Goal: Use online tool/utility: Utilize a website feature to perform a specific function

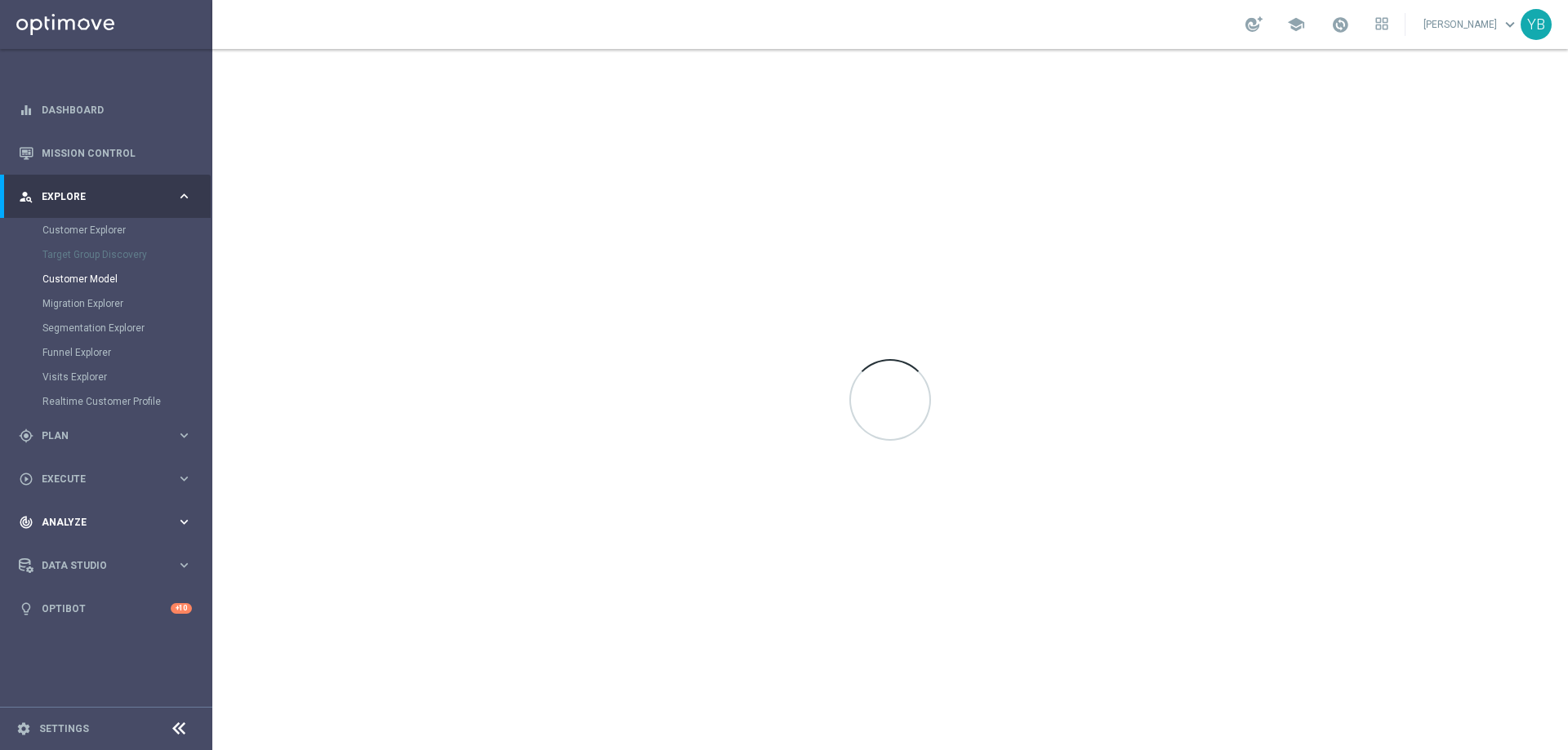
click at [182, 520] on icon "keyboard_arrow_right" at bounding box center [184, 522] width 15 height 15
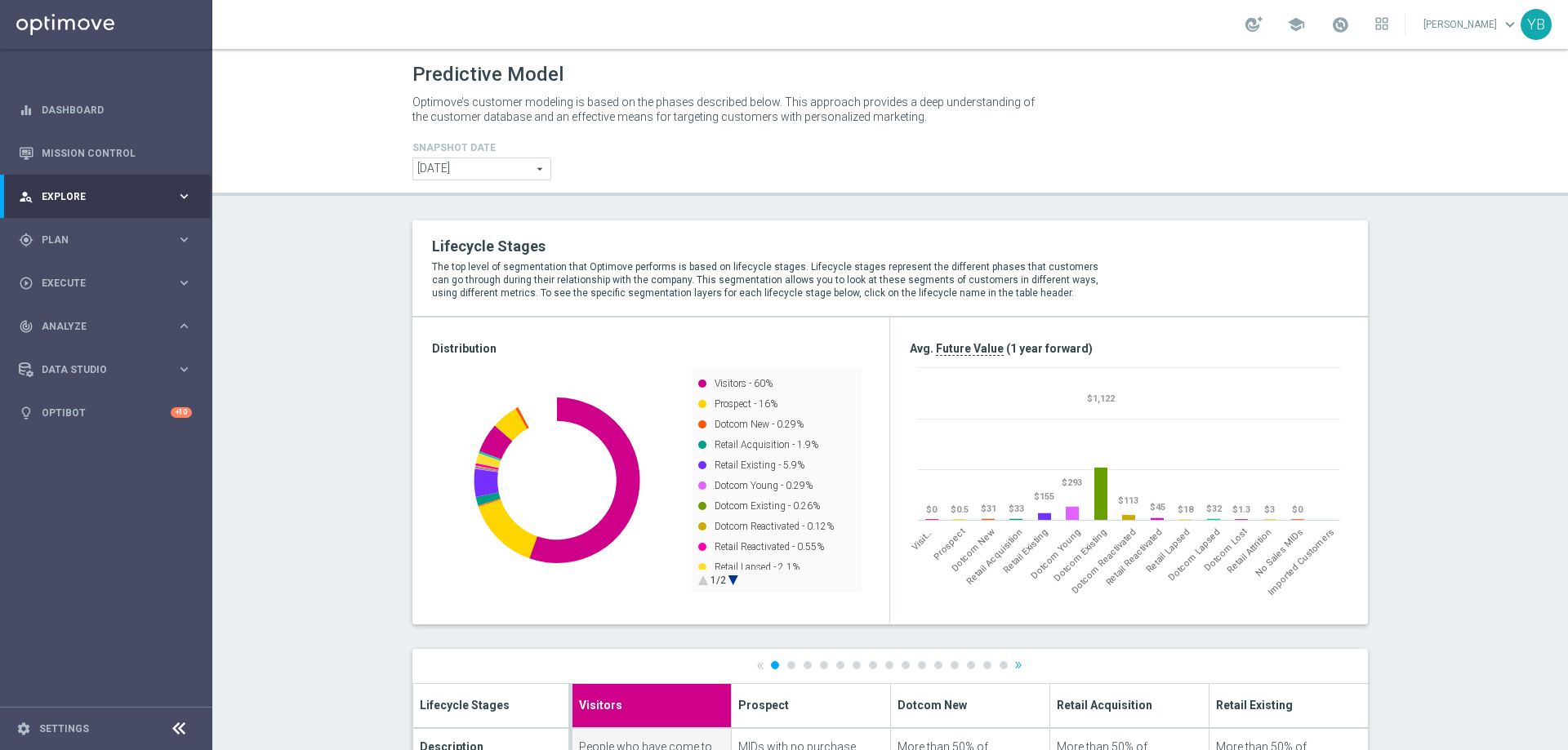
click at [182, 434] on accordion "equalizer Dashboard Mission Control" at bounding box center [105, 261] width 210 height 346
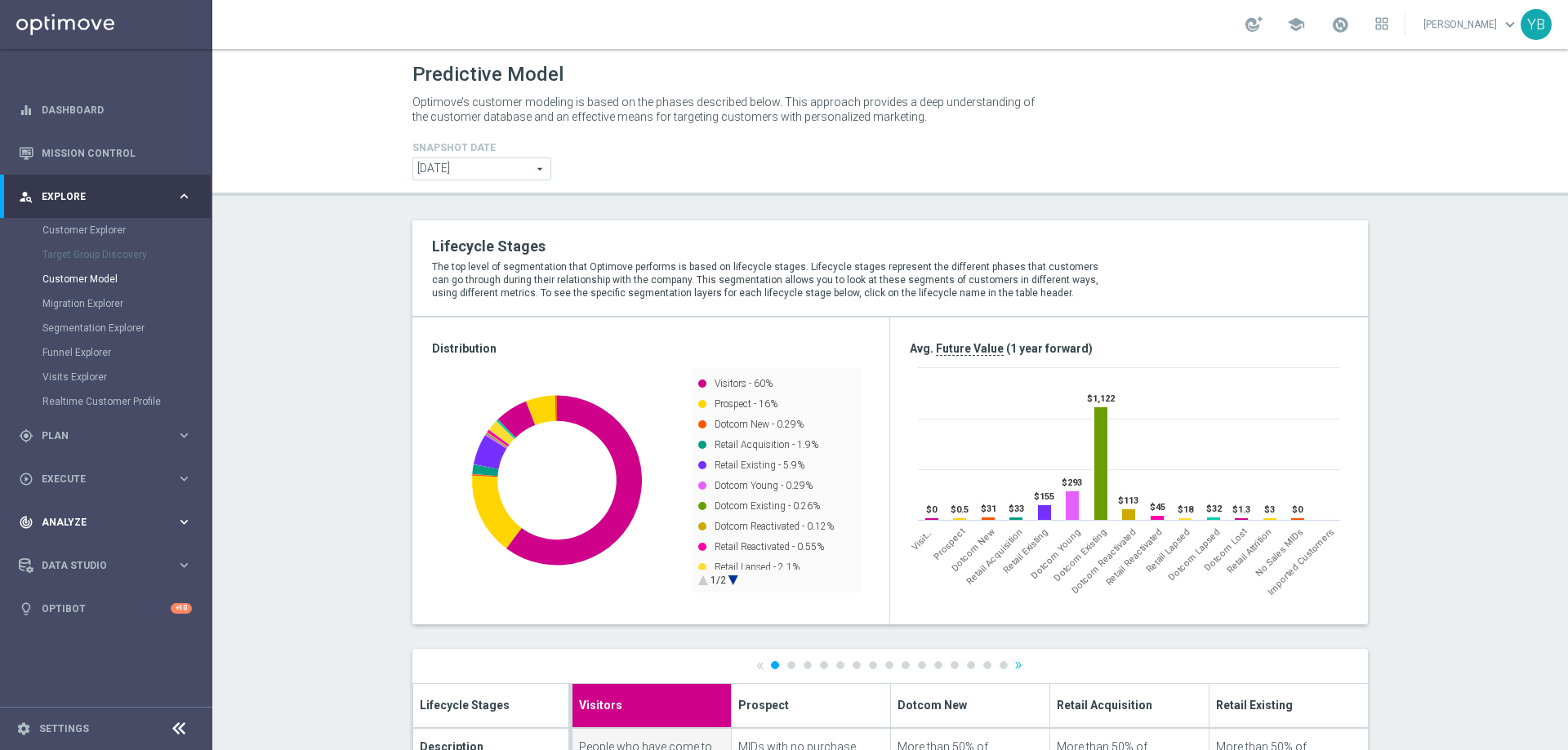
click at [181, 524] on icon "keyboard_arrow_right" at bounding box center [184, 522] width 15 height 15
click at [189, 481] on icon "keyboard_arrow_right" at bounding box center [184, 482] width 15 height 15
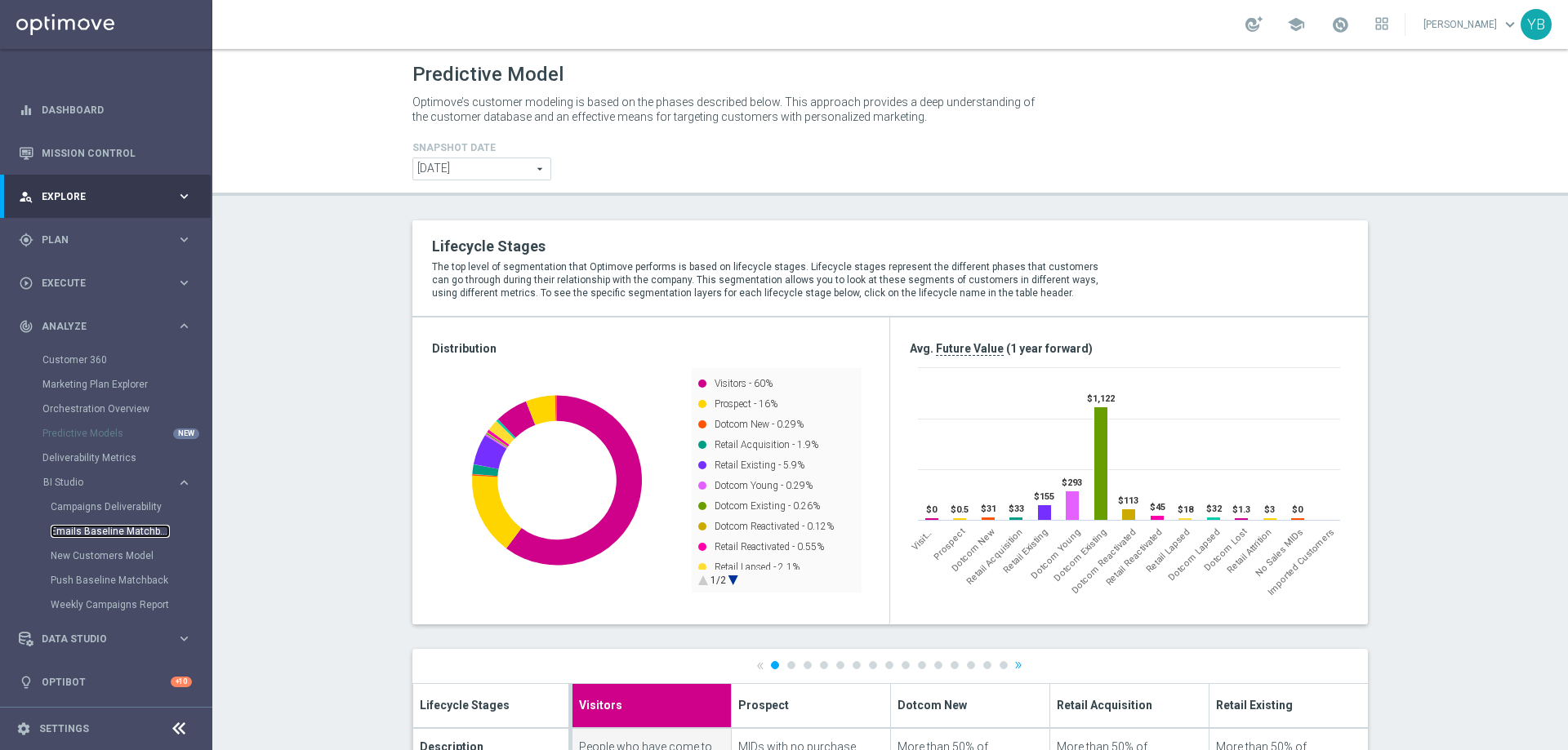
click at [94, 533] on link "Emails Baseline Matchback" at bounding box center [110, 531] width 119 height 13
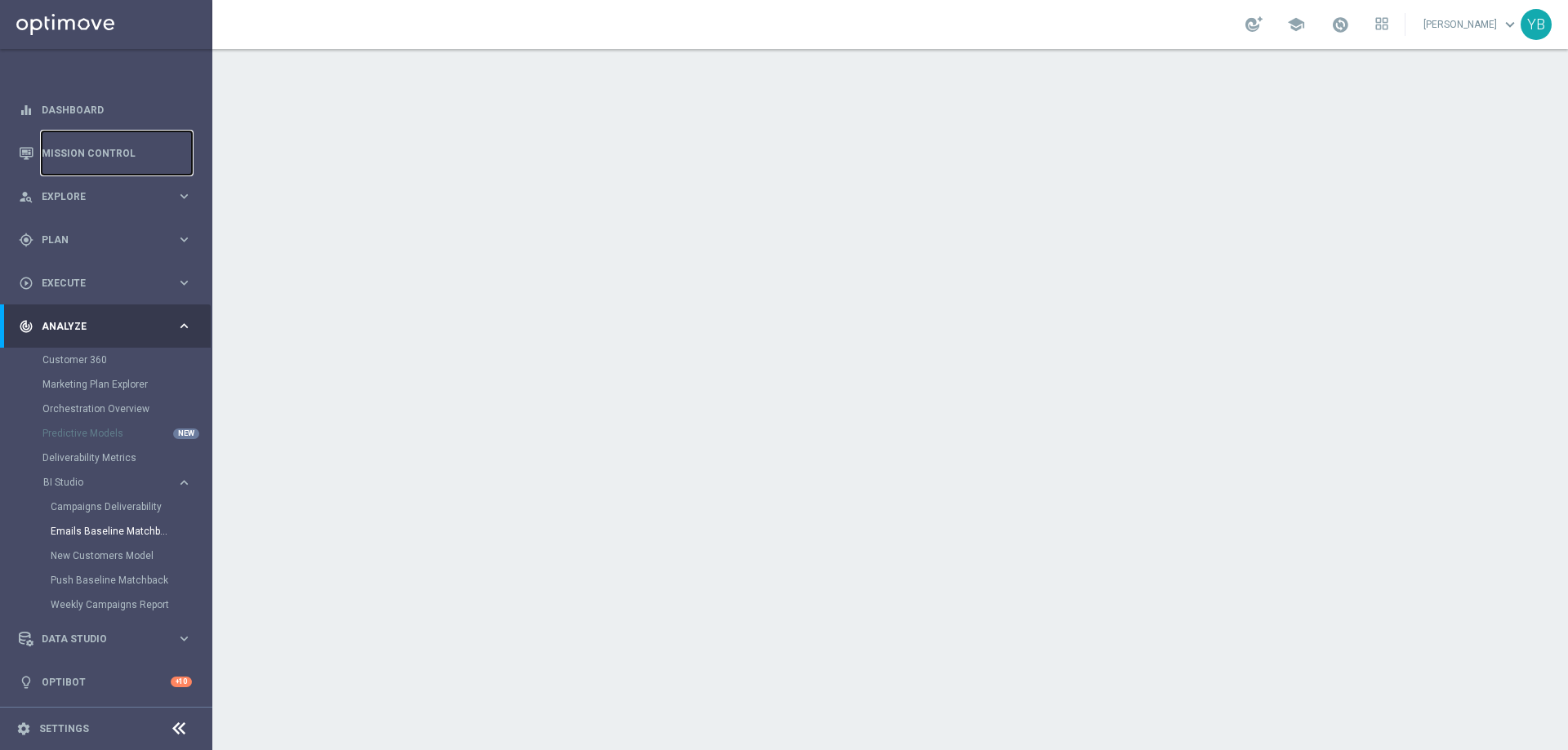
drag, startPoint x: 84, startPoint y: 145, endPoint x: 224, endPoint y: 118, distance: 142.6
click at [86, 146] on link "Mission Control" at bounding box center [117, 153] width 150 height 43
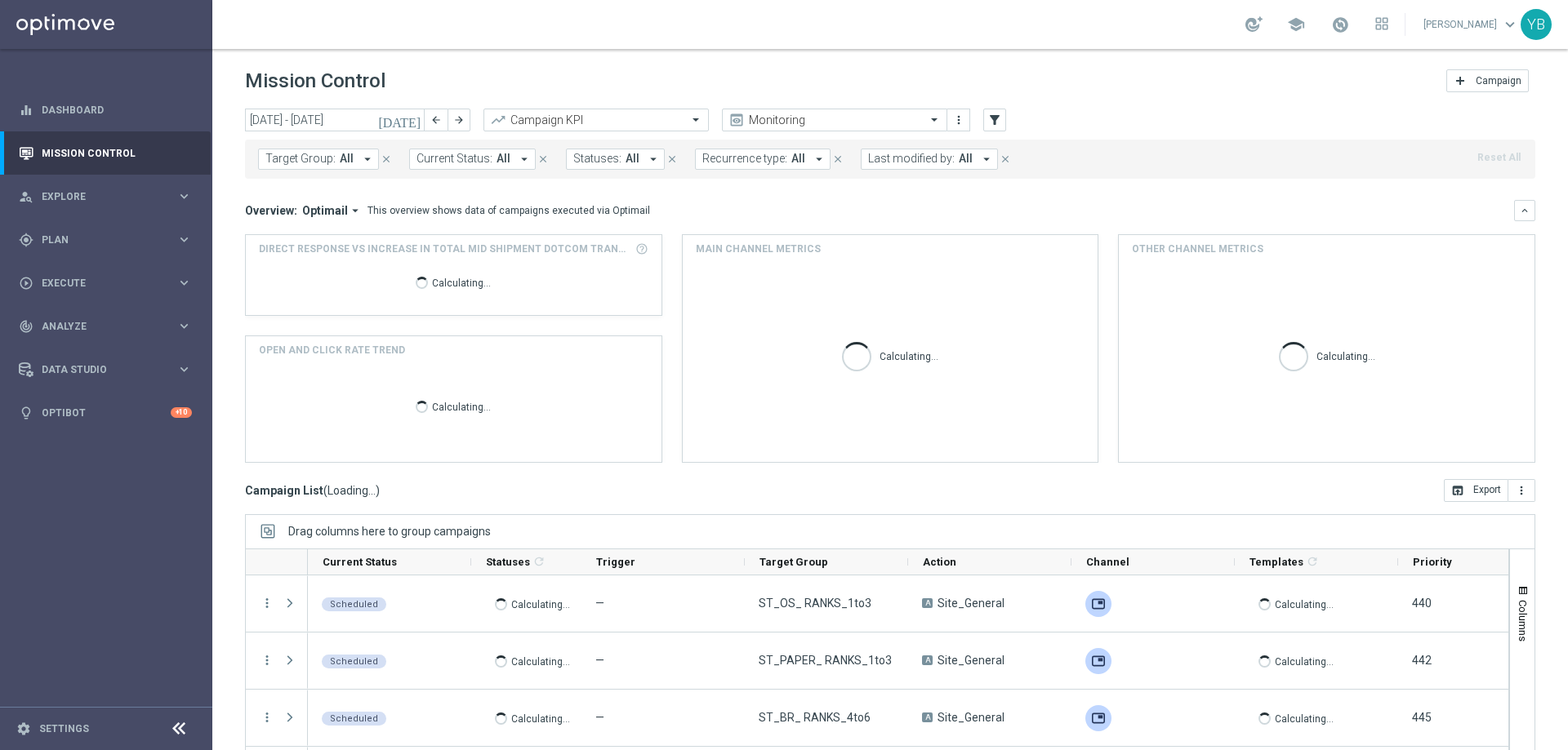
click at [413, 120] on icon "today" at bounding box center [399, 120] width 44 height 14
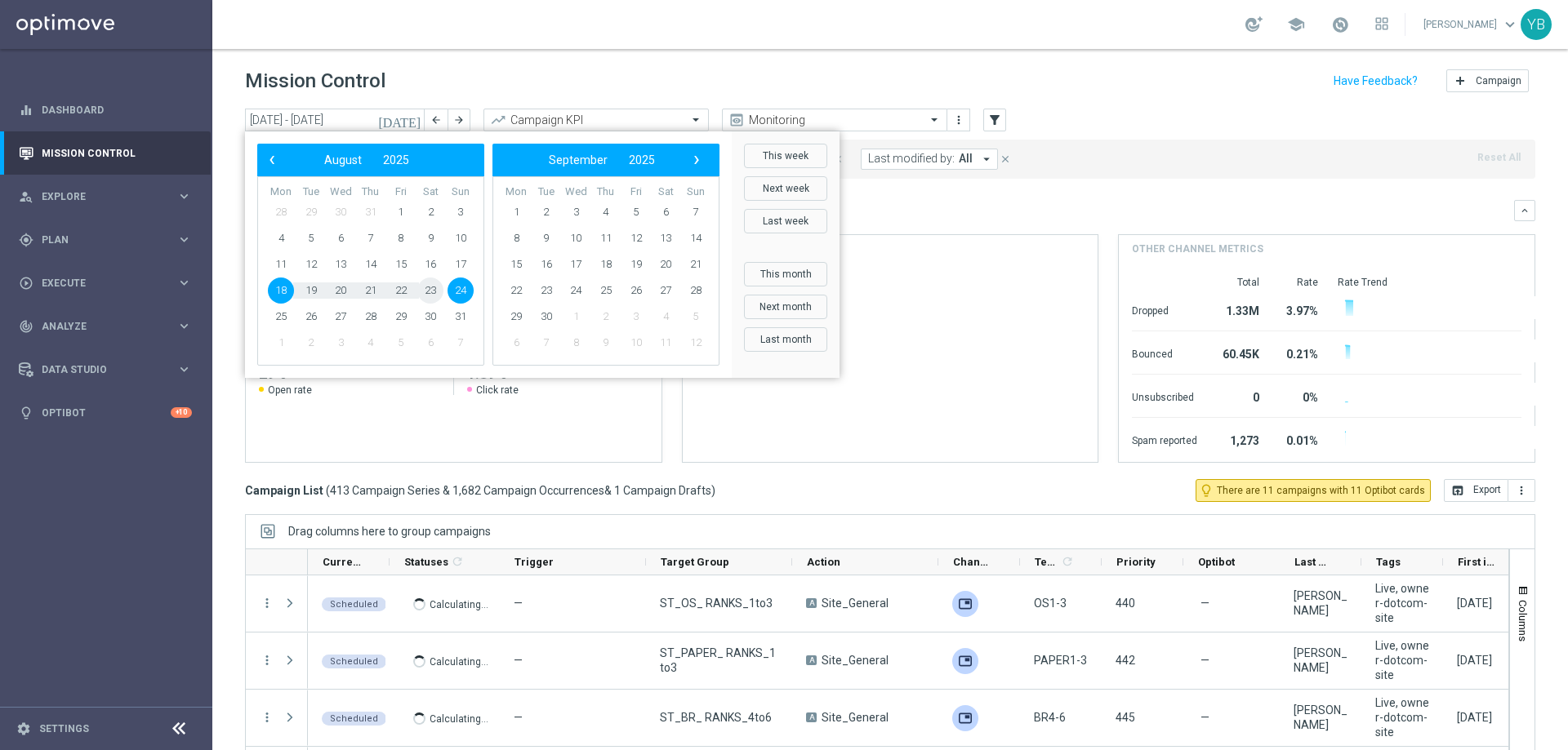
click at [429, 294] on span "23" at bounding box center [430, 290] width 26 height 26
type input "23 Aug 2025 - 23 Aug 2025"
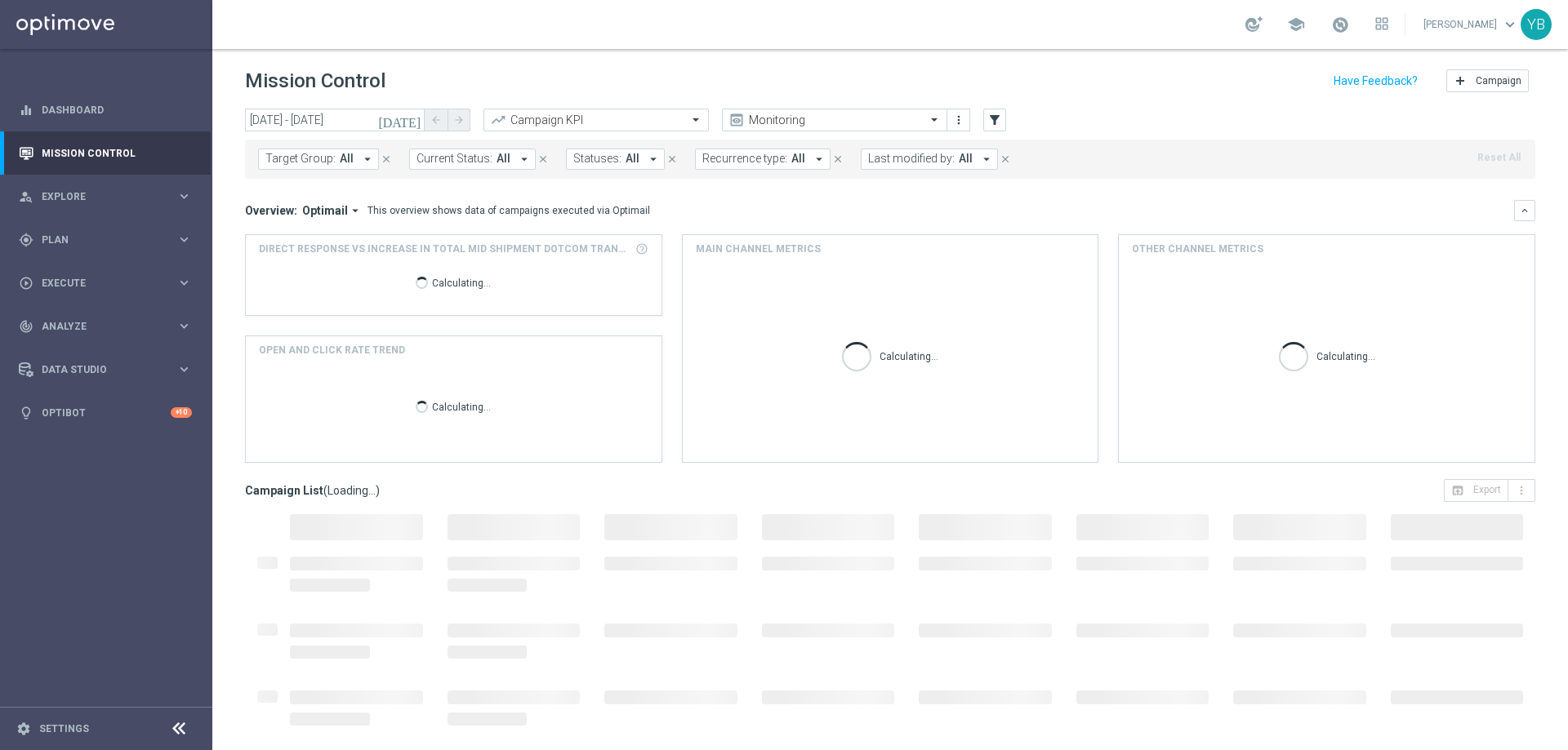
click at [350, 209] on icon "arrow_drop_down" at bounding box center [356, 210] width 14 height 14
click at [292, 238] on div "Analysis" at bounding box center [310, 235] width 39 height 14
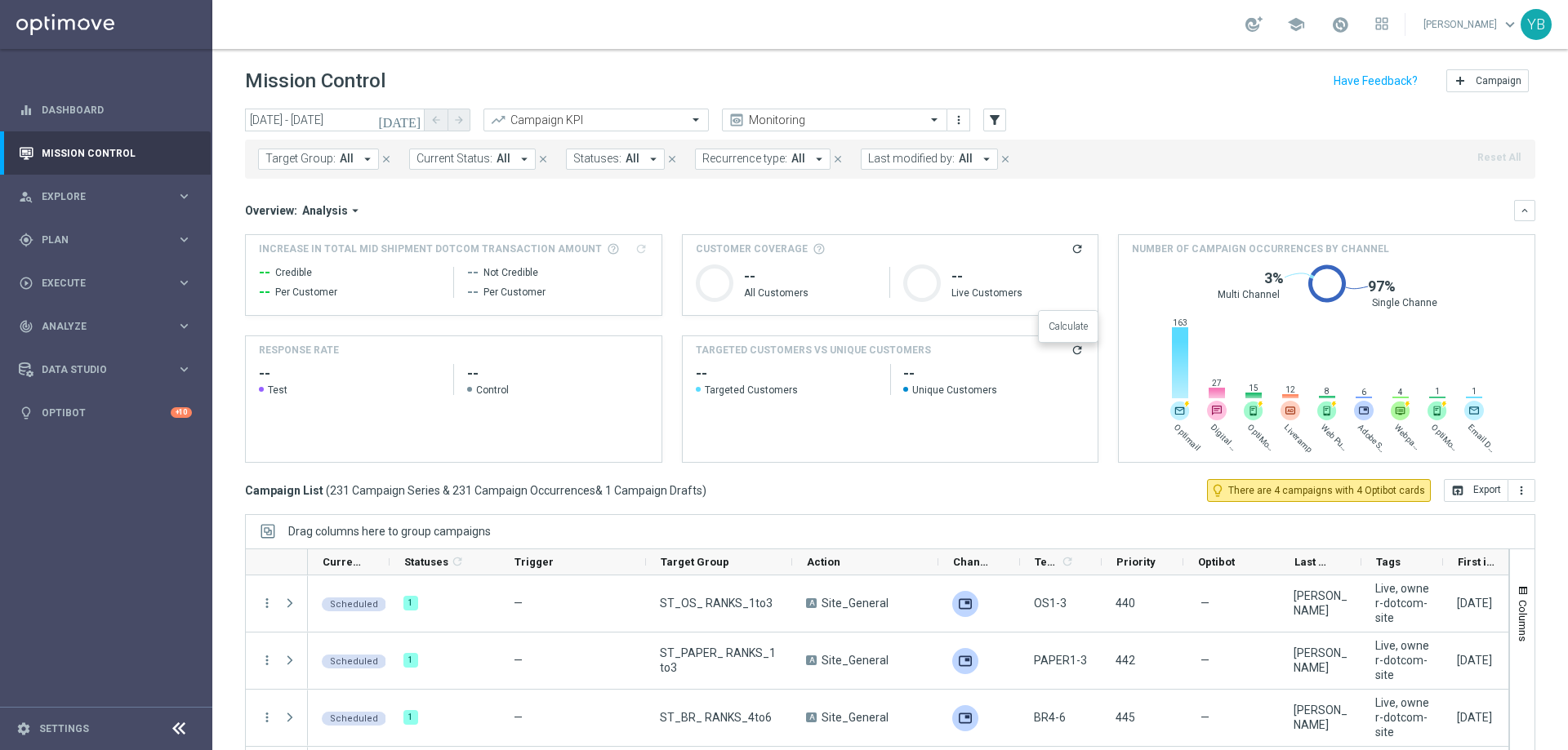
click at [1071, 347] on icon "refresh" at bounding box center [1077, 350] width 13 height 13
